Goal: Navigation & Orientation: Find specific page/section

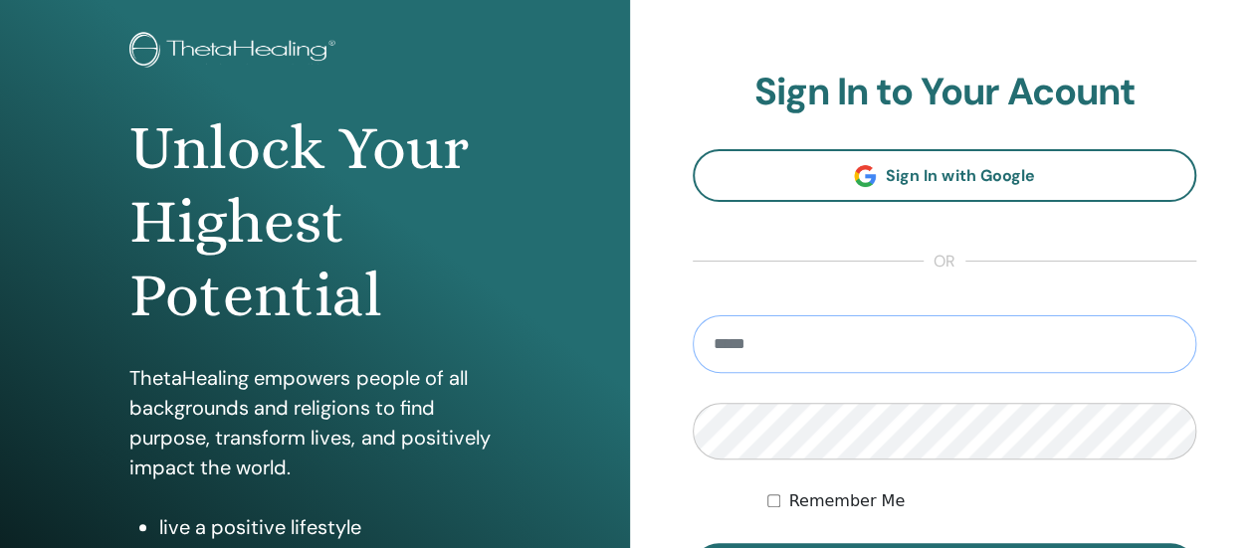
scroll to position [199, 0]
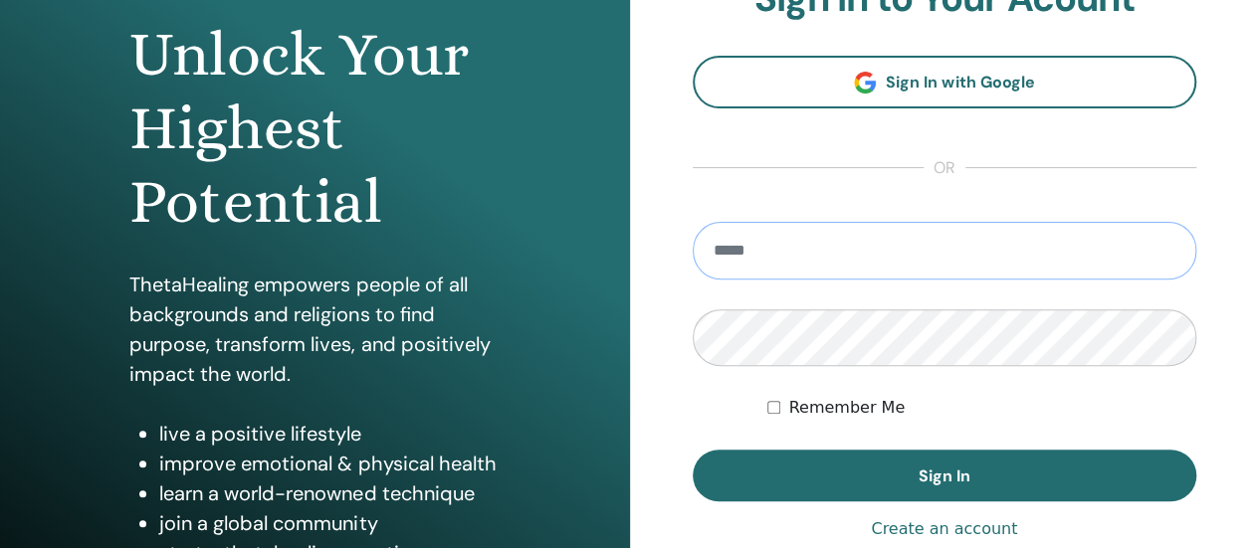
click at [828, 260] on input "email" at bounding box center [945, 251] width 505 height 58
type input "**********"
click at [851, 407] on label "Remember Me" at bounding box center [846, 408] width 116 height 24
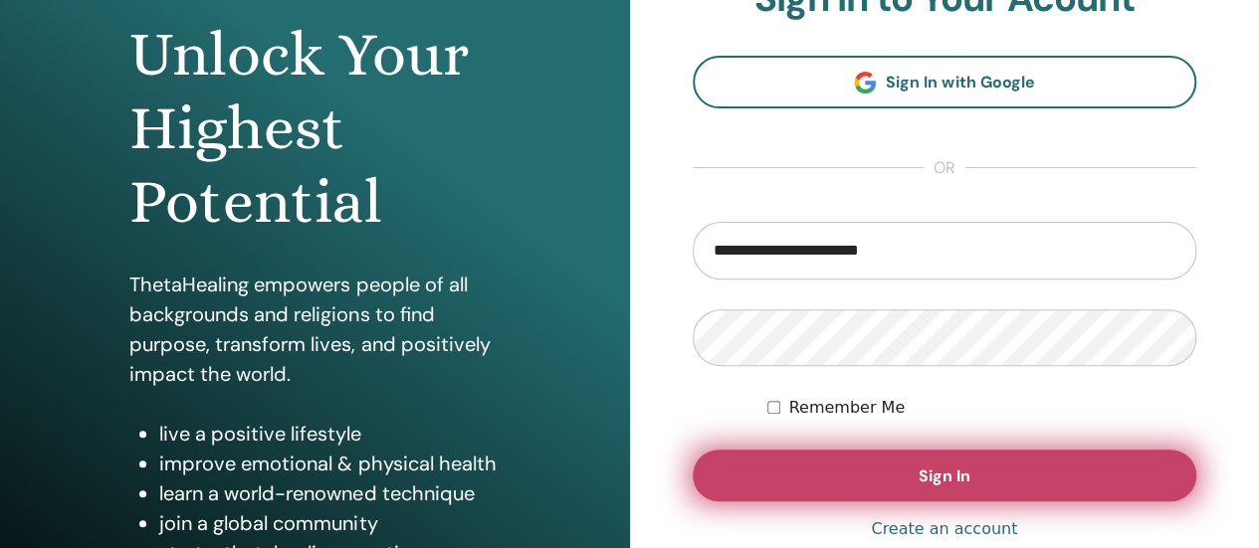
click at [957, 463] on button "Sign In" at bounding box center [945, 476] width 505 height 52
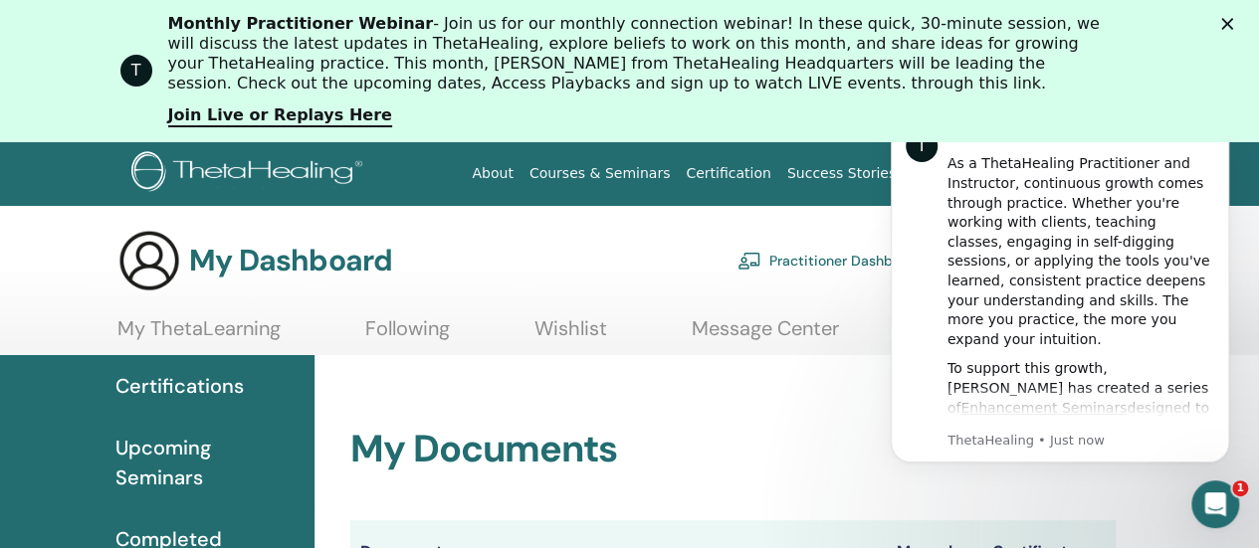
click at [1233, 21] on icon "Close" at bounding box center [1227, 24] width 12 height 12
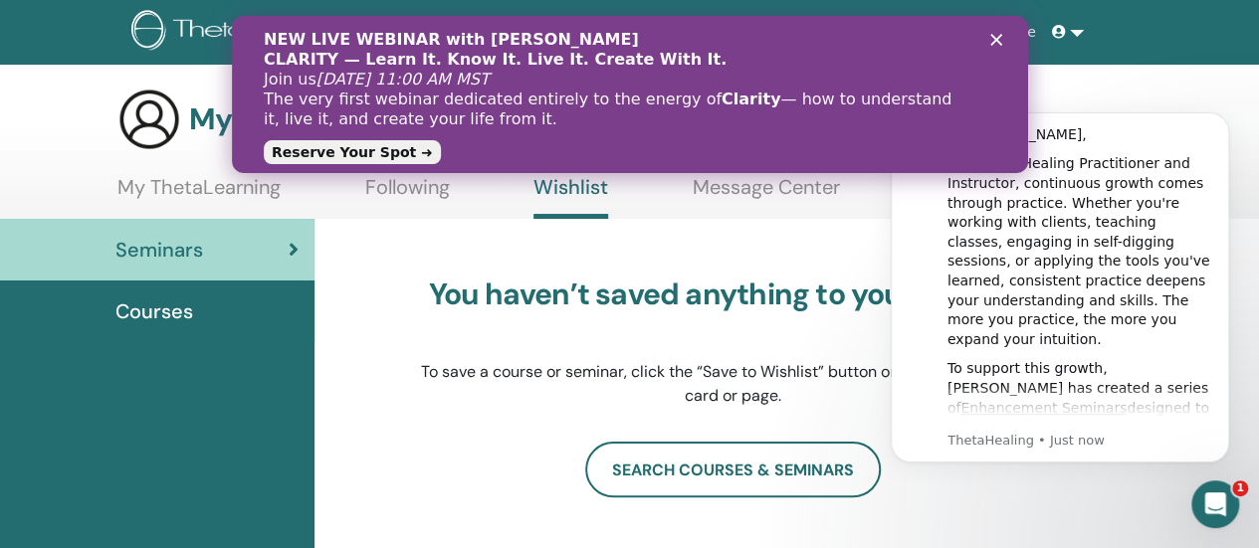
click at [990, 46] on div "NEW LIVE WEBINAR with Vianna Stibal CLARITY — Learn It. Know It. Live It. Creat…" at bounding box center [629, 94] width 733 height 141
click at [996, 39] on polygon "Close" at bounding box center [995, 40] width 12 height 12
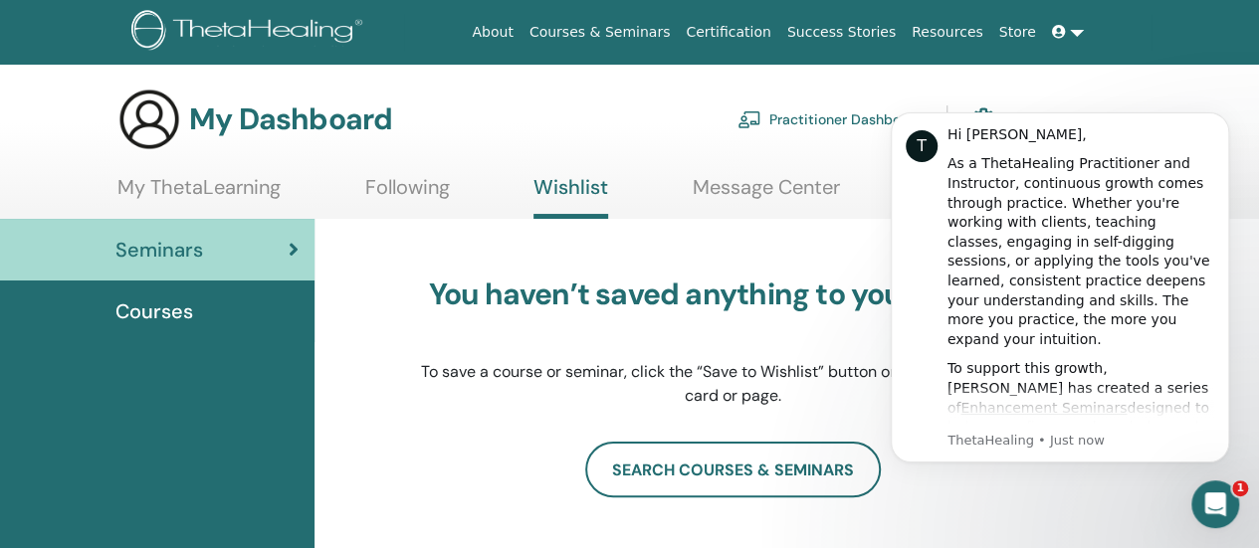
click at [1069, 35] on span at bounding box center [1061, 32] width 18 height 16
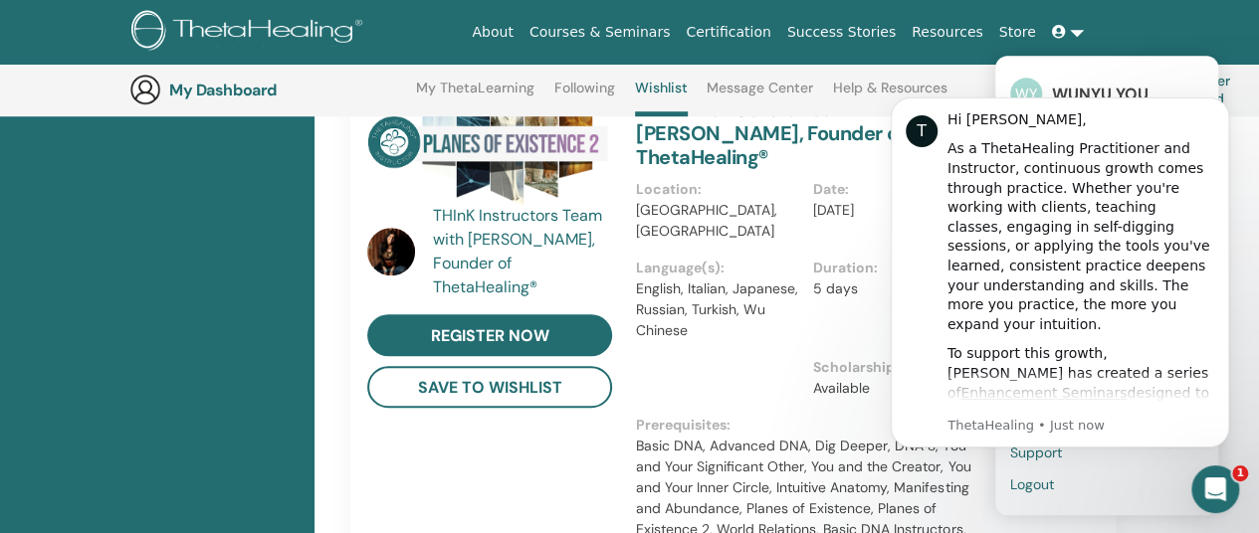
scroll to position [748, 0]
